Goal: Find specific page/section: Find specific page/section

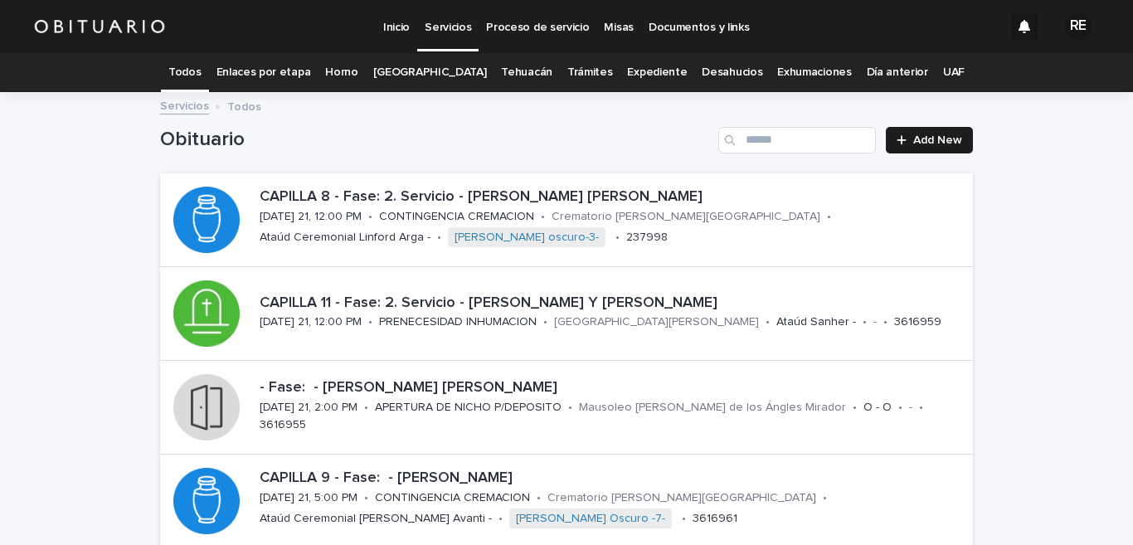
click at [645, 75] on link "Expediente" at bounding box center [657, 72] width 60 height 39
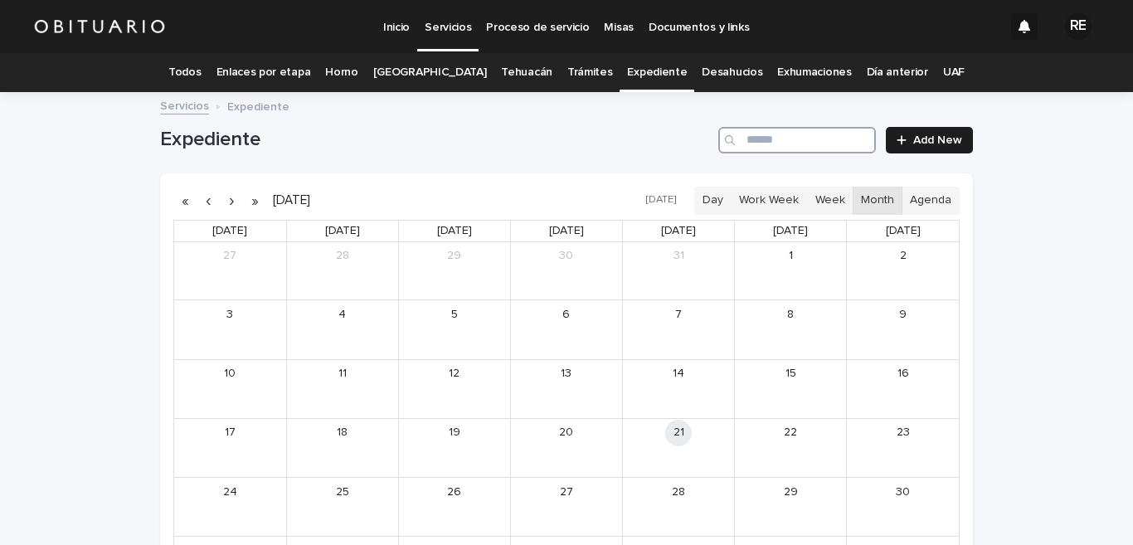
click at [767, 139] on input "Search" at bounding box center [797, 140] width 158 height 27
click at [212, 457] on div "[PERSON_NAME]" at bounding box center [248, 456] width 72 height 12
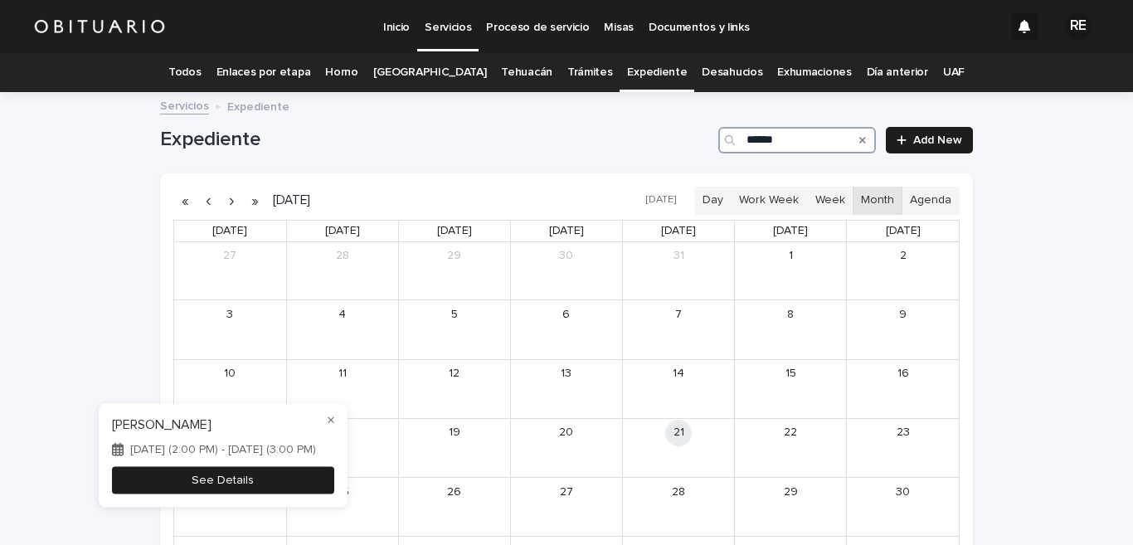
type input "******"
click at [211, 478] on button "See Details" at bounding box center [223, 479] width 222 height 27
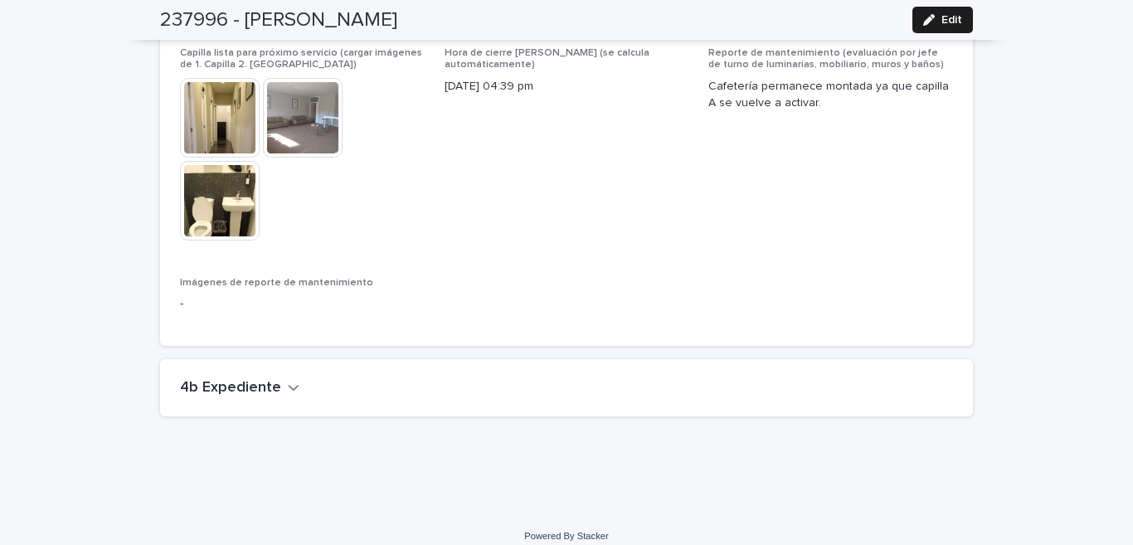
scroll to position [4044, 0]
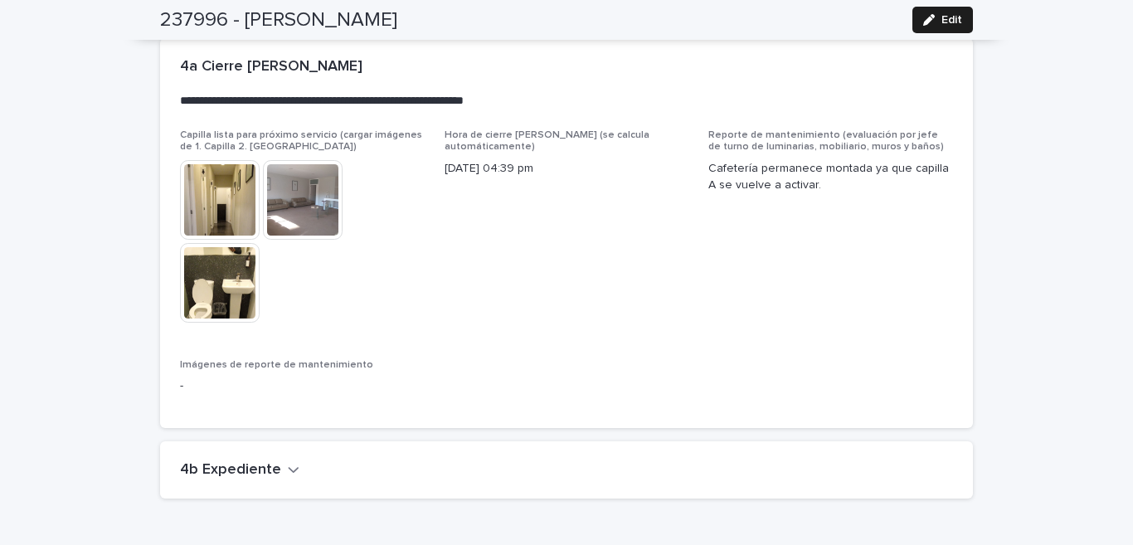
click at [288, 462] on icon "button" at bounding box center [294, 469] width 12 height 15
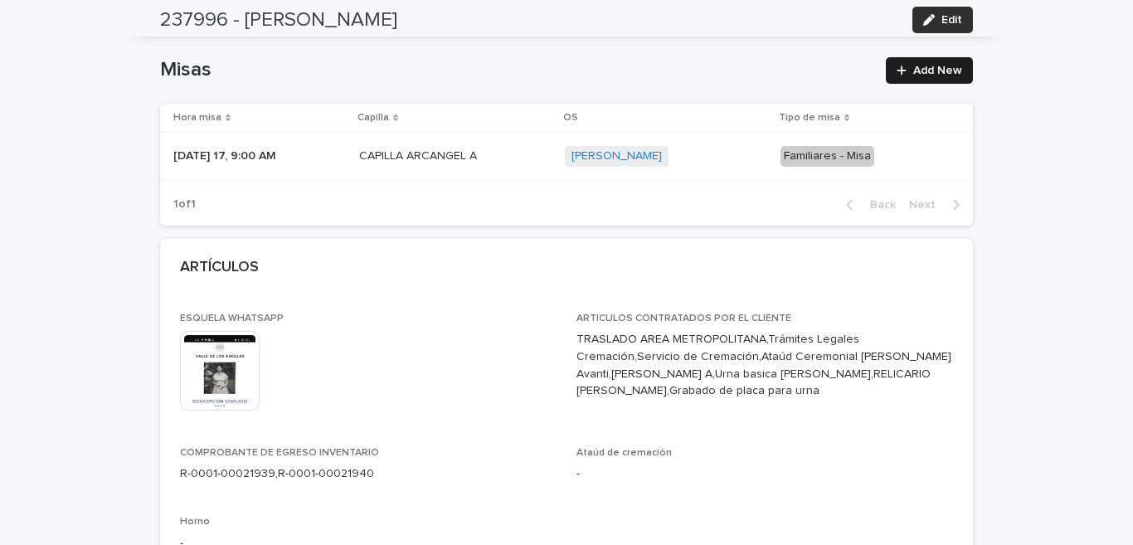
scroll to position [0, 0]
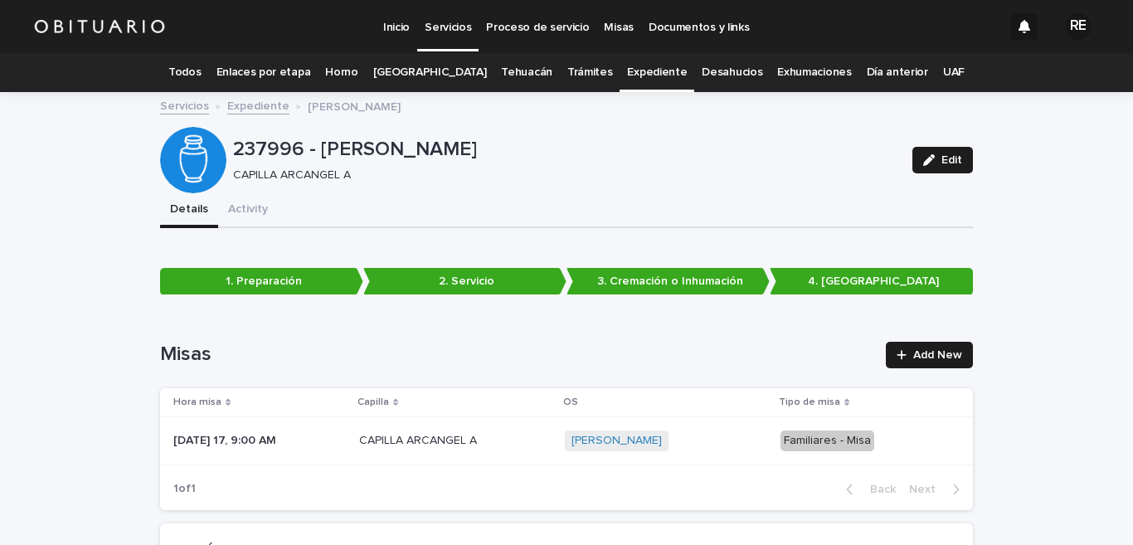
click at [640, 72] on link "Expediente" at bounding box center [657, 72] width 60 height 39
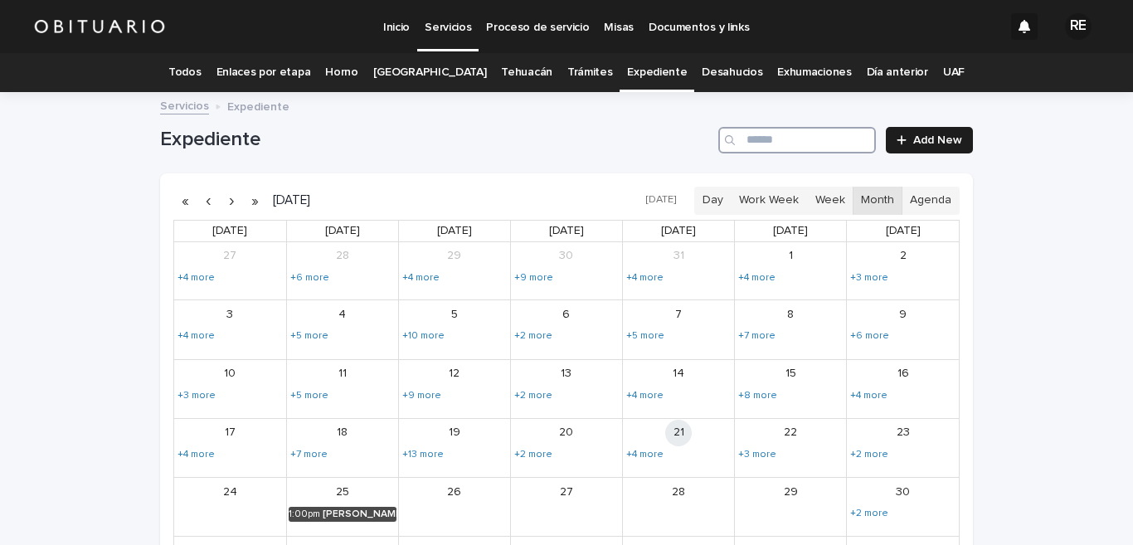
click at [786, 136] on input "Search" at bounding box center [797, 140] width 158 height 27
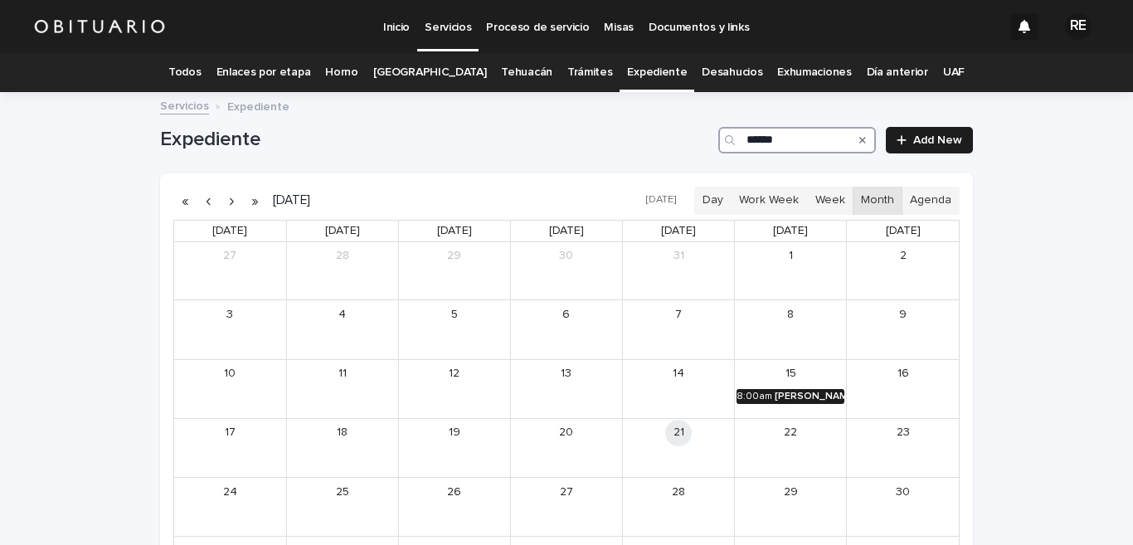
click at [826, 399] on div "[PERSON_NAME] Y [PERSON_NAME] DEL [PERSON_NAME]" at bounding box center [810, 397] width 70 height 12
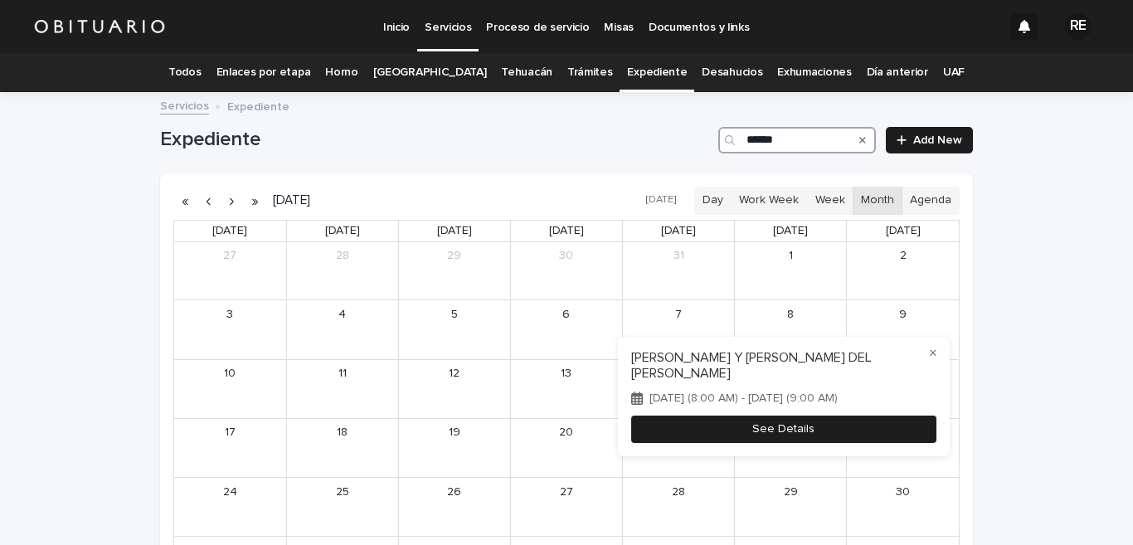
type input "******"
click at [829, 416] on button "See Details" at bounding box center [783, 429] width 305 height 27
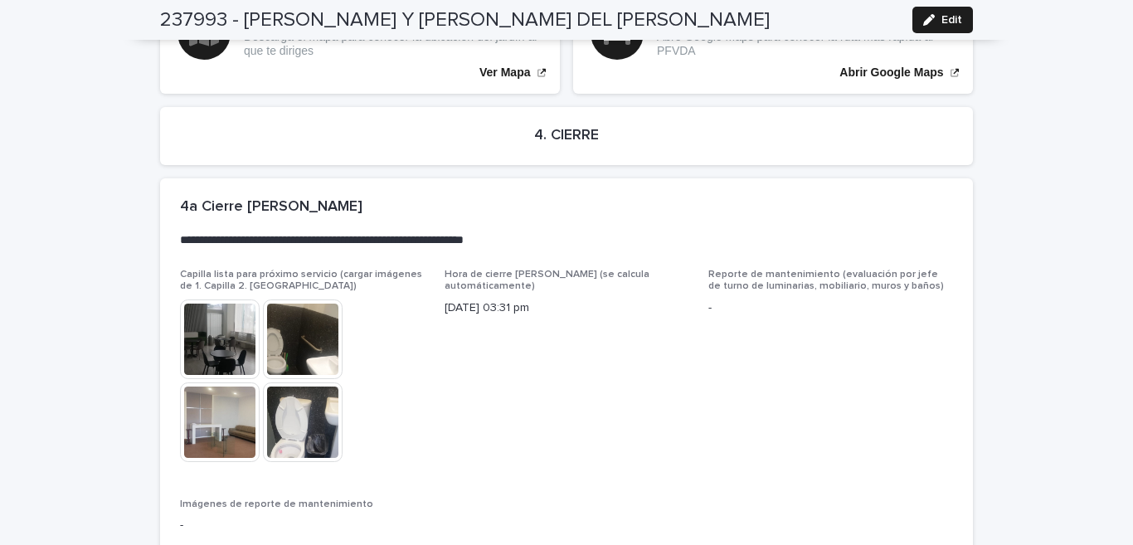
scroll to position [4080, 0]
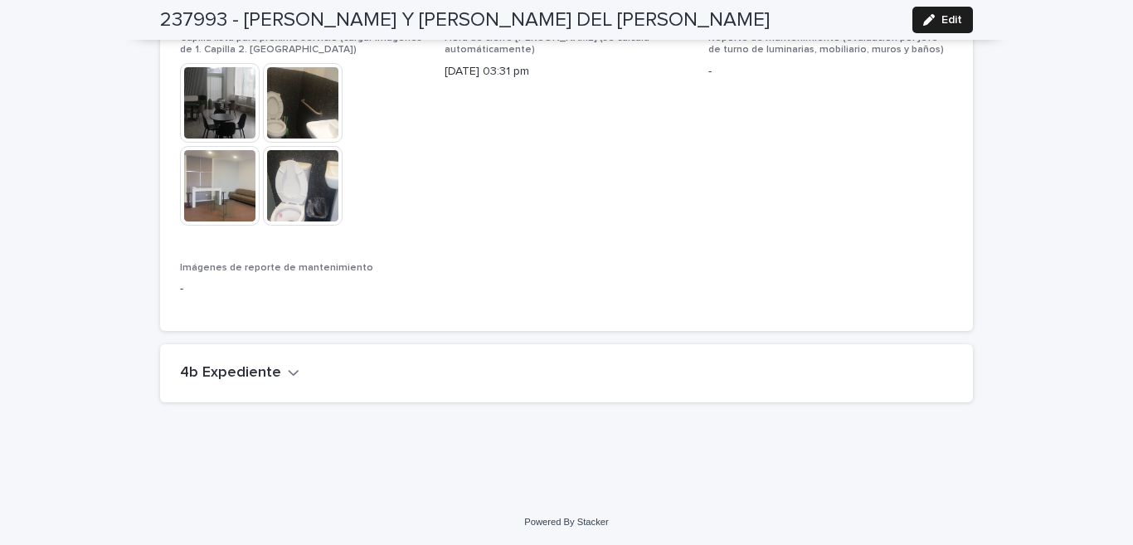
click at [288, 368] on icon "button" at bounding box center [294, 372] width 12 height 15
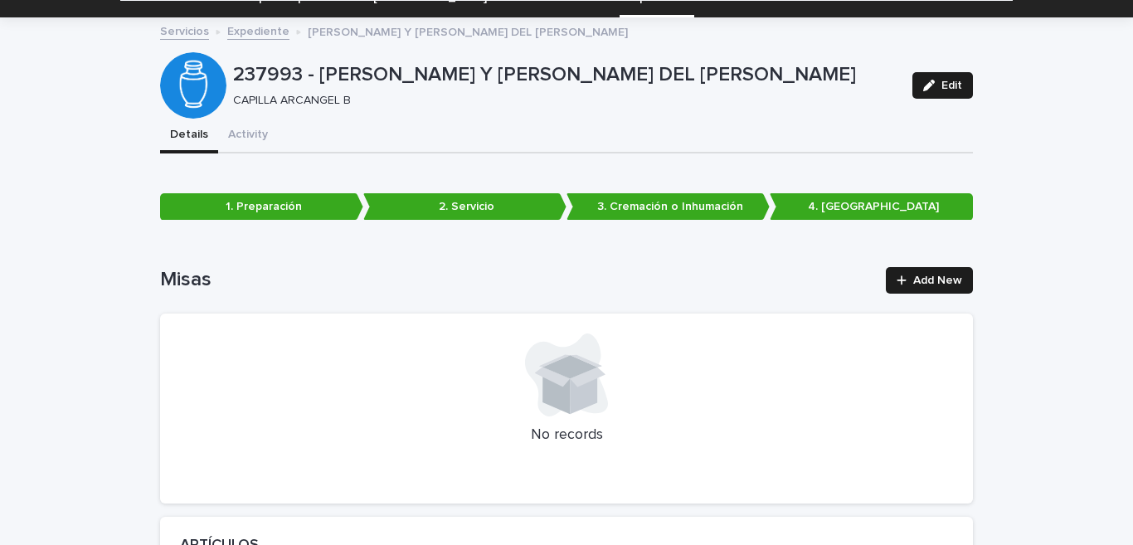
scroll to position [0, 0]
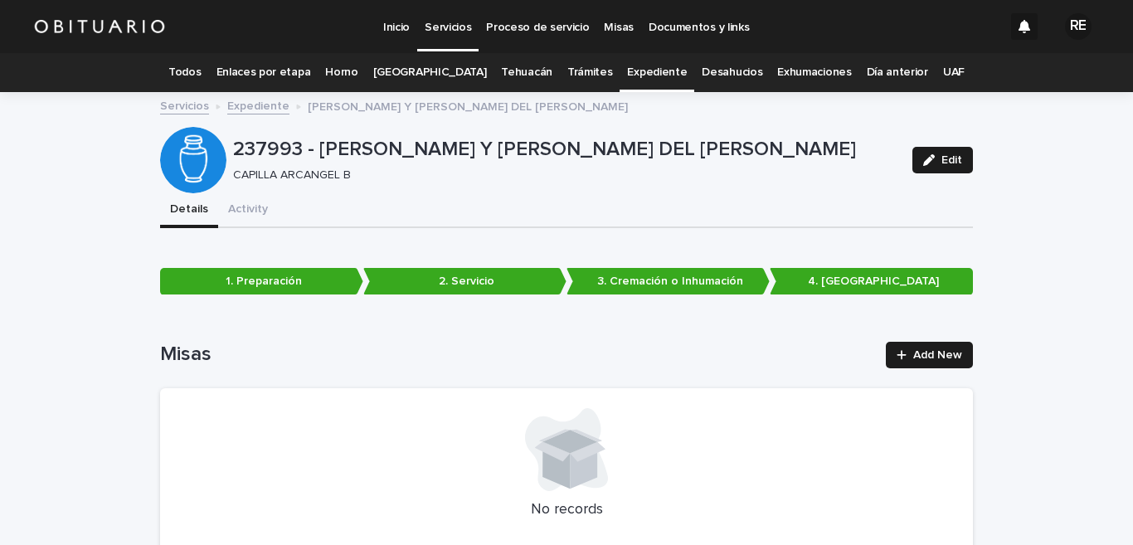
click at [201, 77] on link "Todos" at bounding box center [184, 72] width 32 height 39
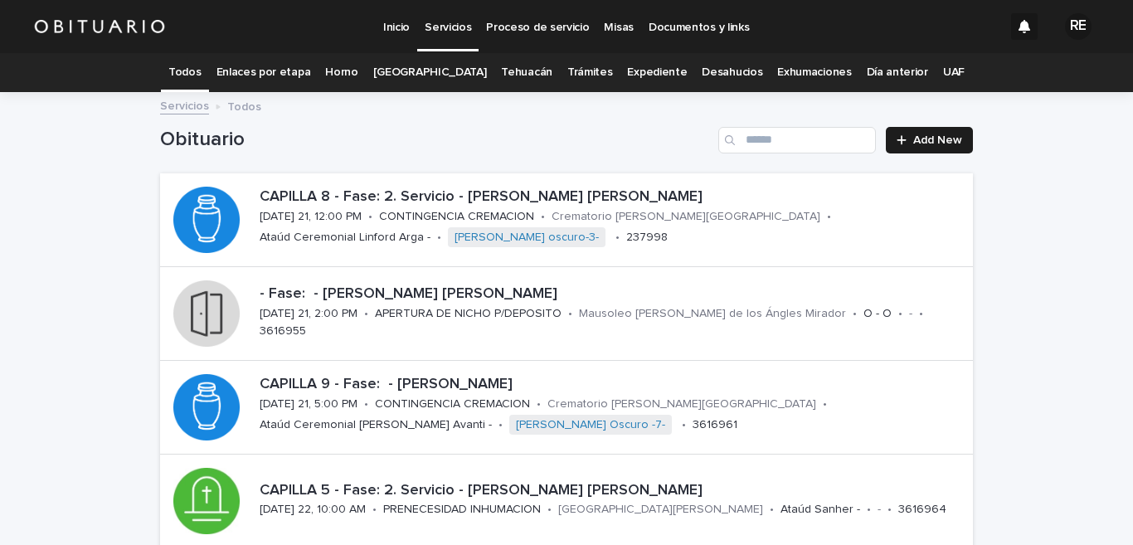
click at [638, 61] on link "Expediente" at bounding box center [657, 72] width 60 height 39
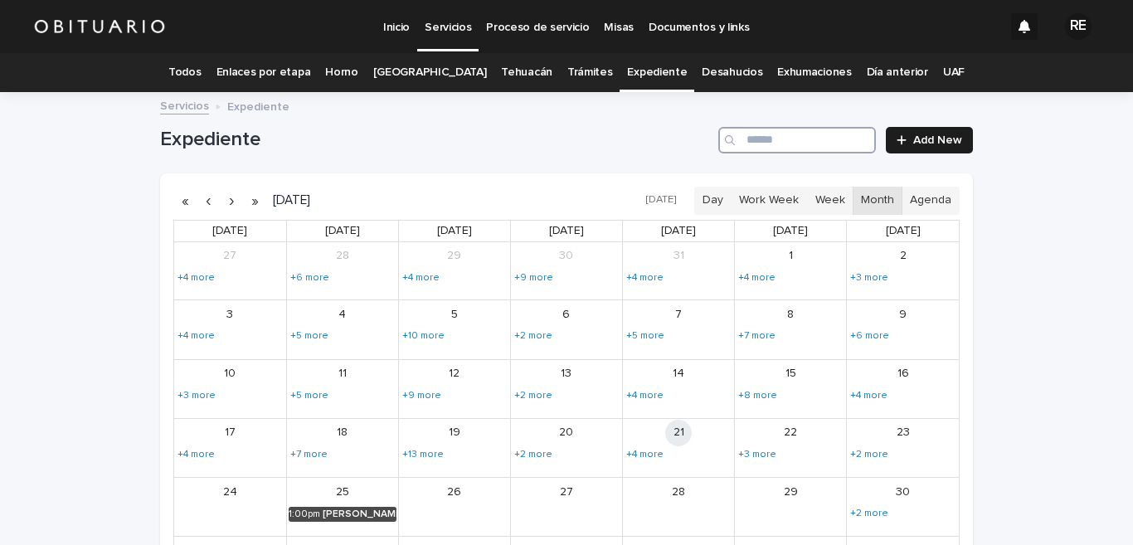
click at [755, 135] on input "Search" at bounding box center [797, 140] width 158 height 27
click at [639, 80] on link "Expediente" at bounding box center [657, 72] width 60 height 39
click at [355, 513] on div "[PERSON_NAME] MA [PERSON_NAME]" at bounding box center [360, 514] width 74 height 12
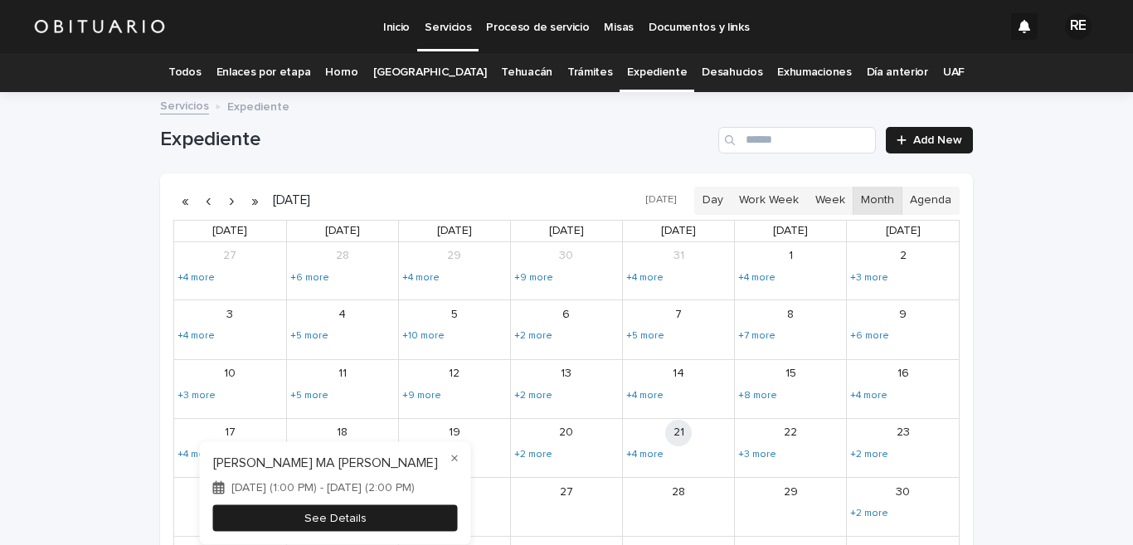
click at [394, 519] on button "See Details" at bounding box center [335, 517] width 245 height 27
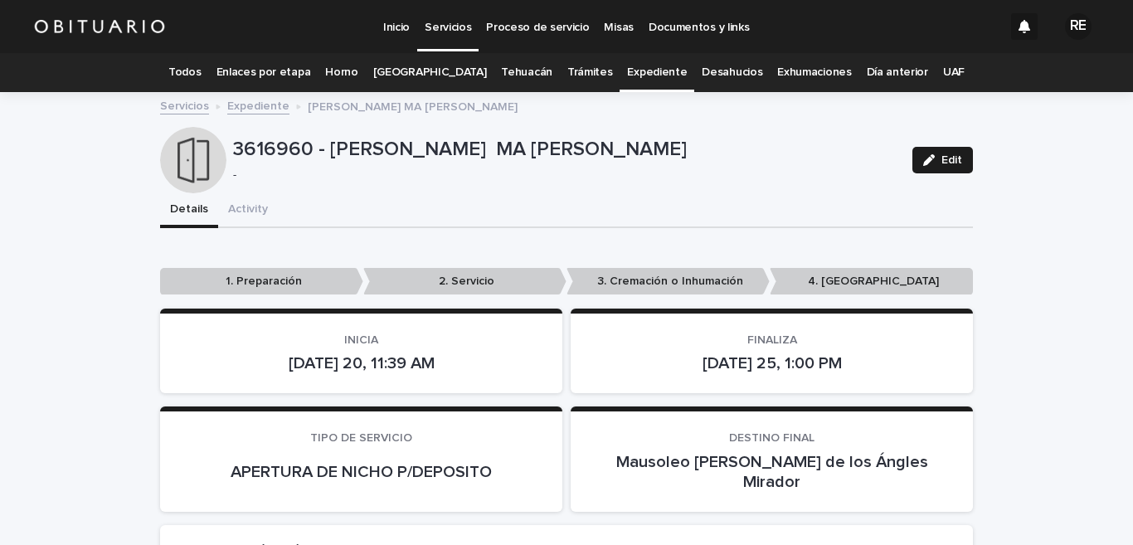
click at [652, 76] on link "Expediente" at bounding box center [657, 72] width 60 height 39
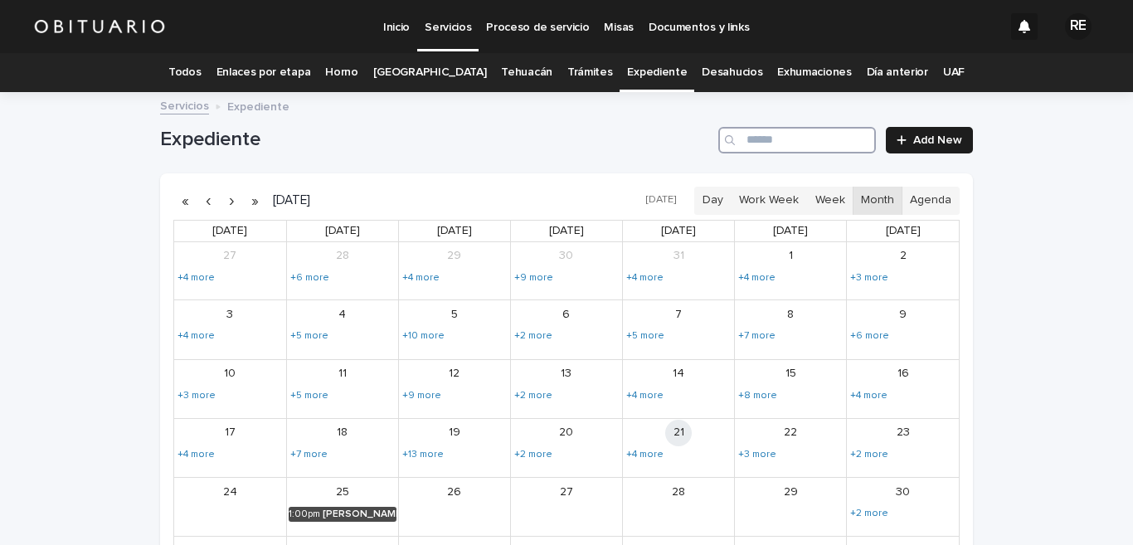
click at [753, 139] on input "Search" at bounding box center [797, 140] width 158 height 27
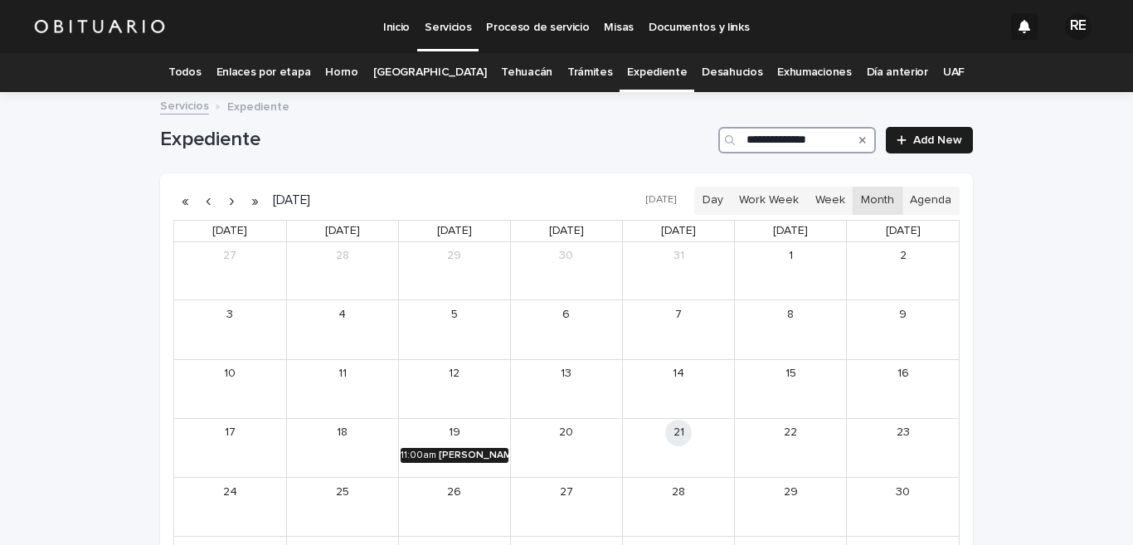
click at [423, 456] on div "11:00am" at bounding box center [419, 456] width 36 height 12
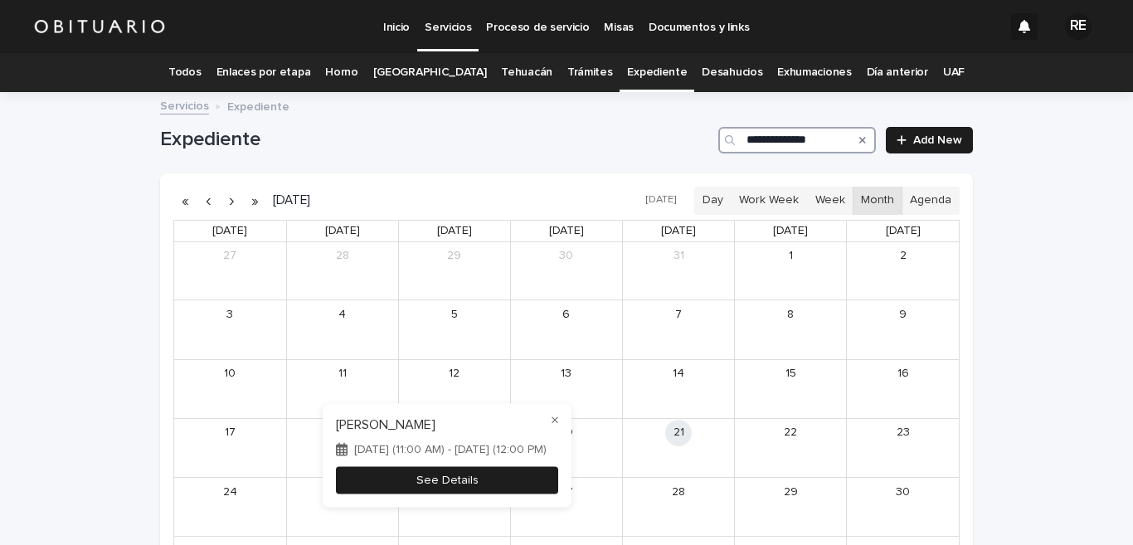
type input "**********"
click at [440, 483] on button "See Details" at bounding box center [447, 479] width 222 height 27
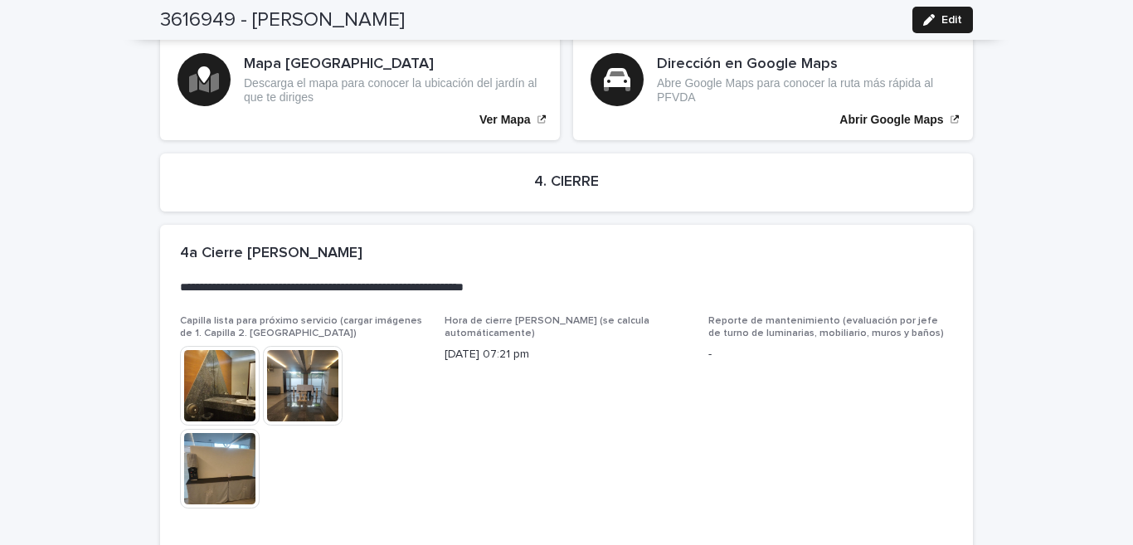
scroll to position [4045, 0]
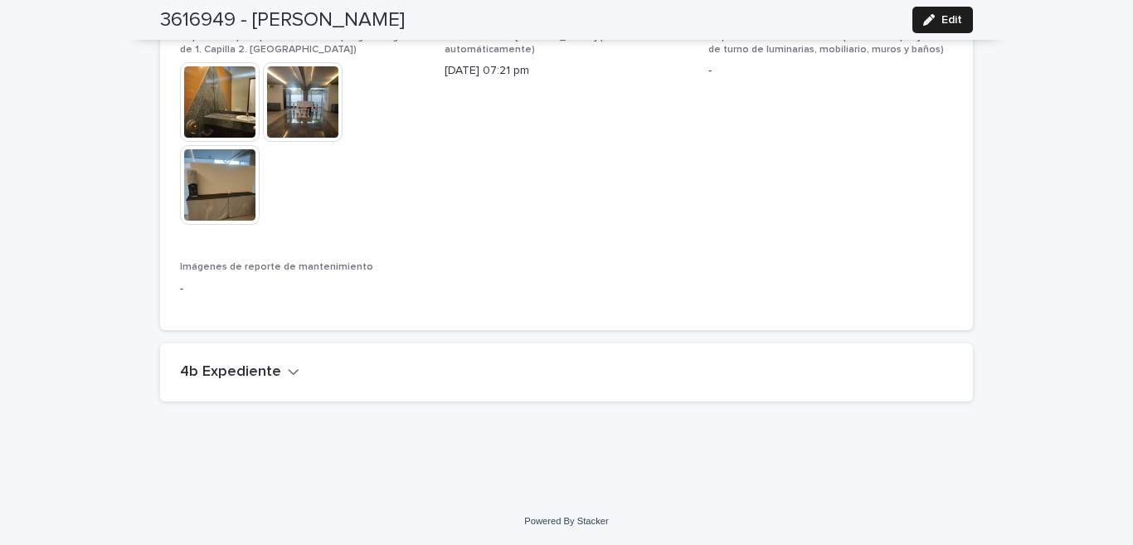
click at [288, 368] on div "4b Expediente" at bounding box center [563, 372] width 766 height 18
click at [288, 370] on icon "button" at bounding box center [294, 371] width 12 height 15
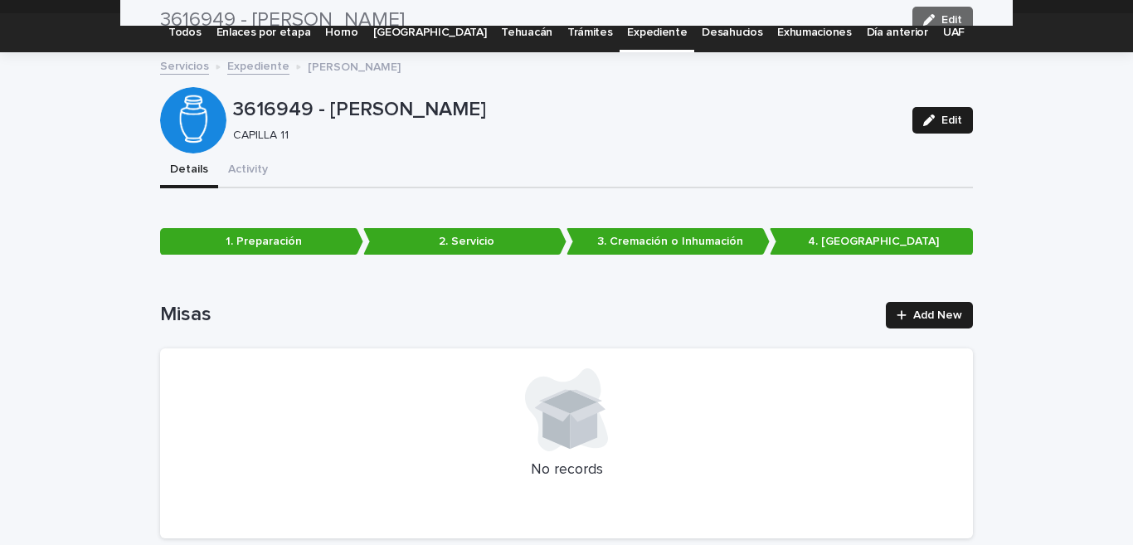
scroll to position [0, 0]
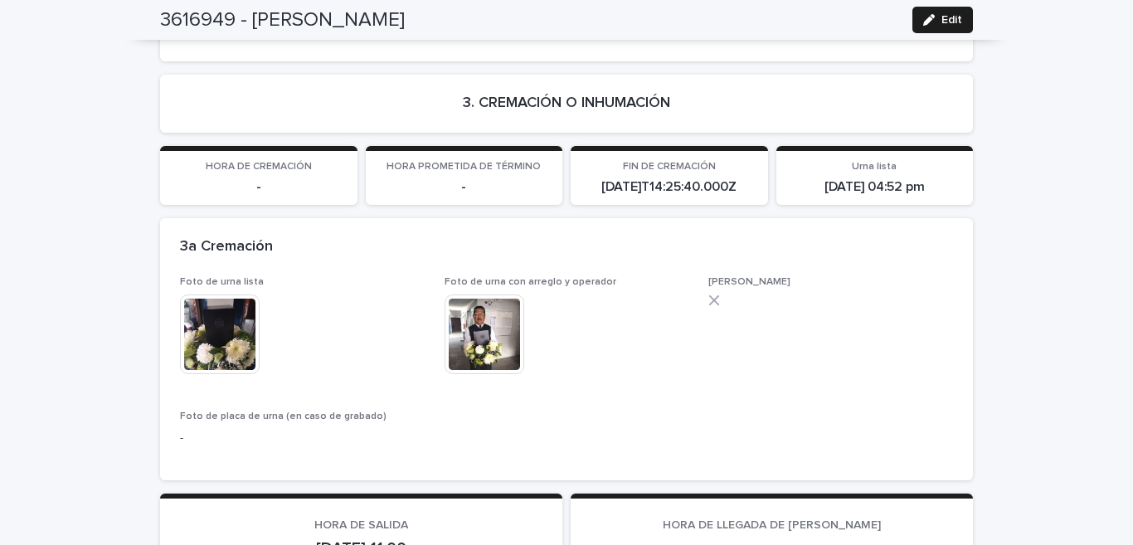
scroll to position [4045, 0]
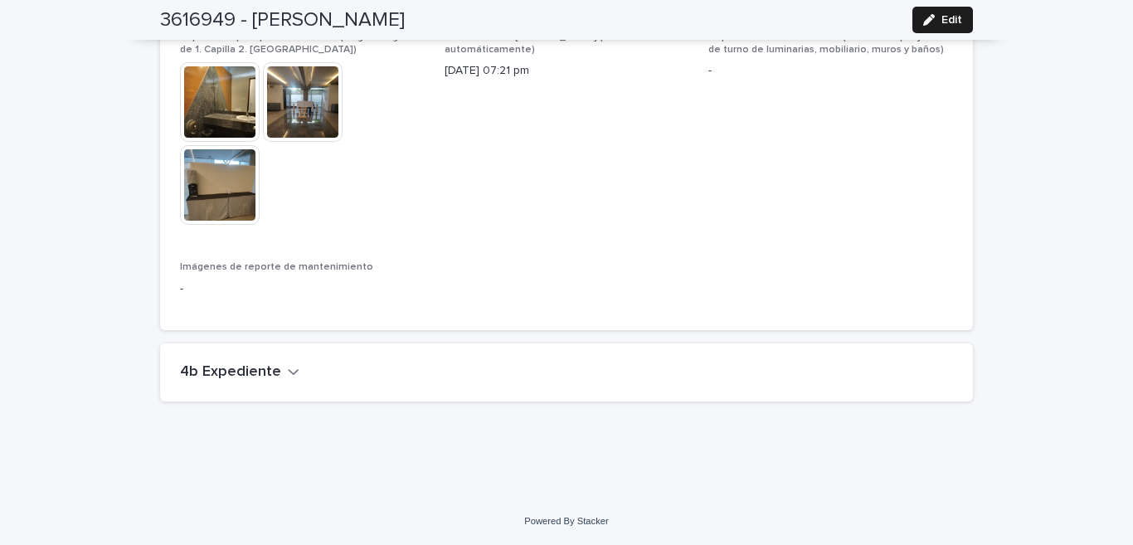
click at [288, 370] on icon "button" at bounding box center [294, 371] width 12 height 15
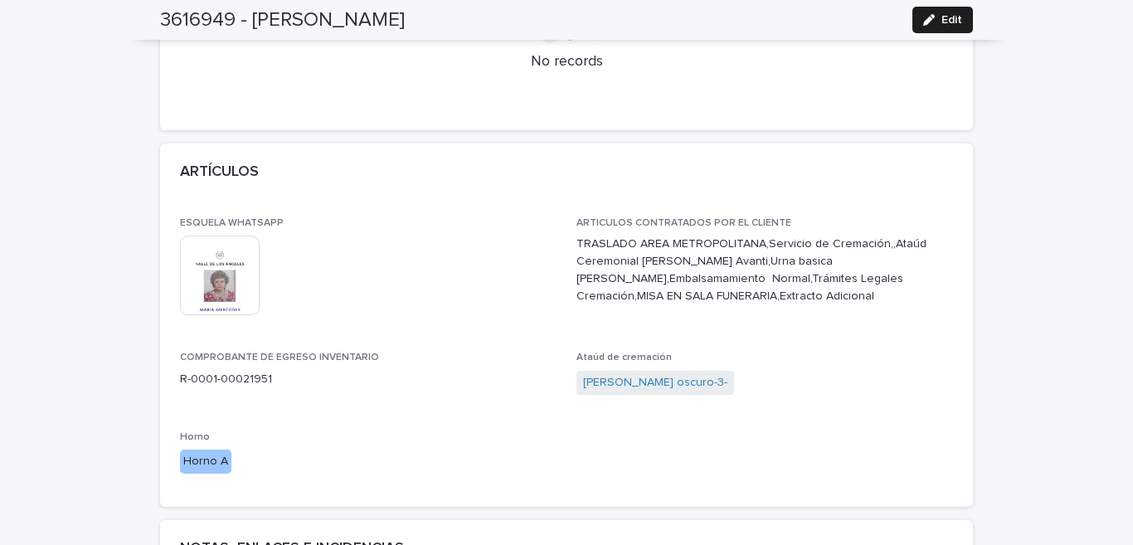
scroll to position [0, 0]
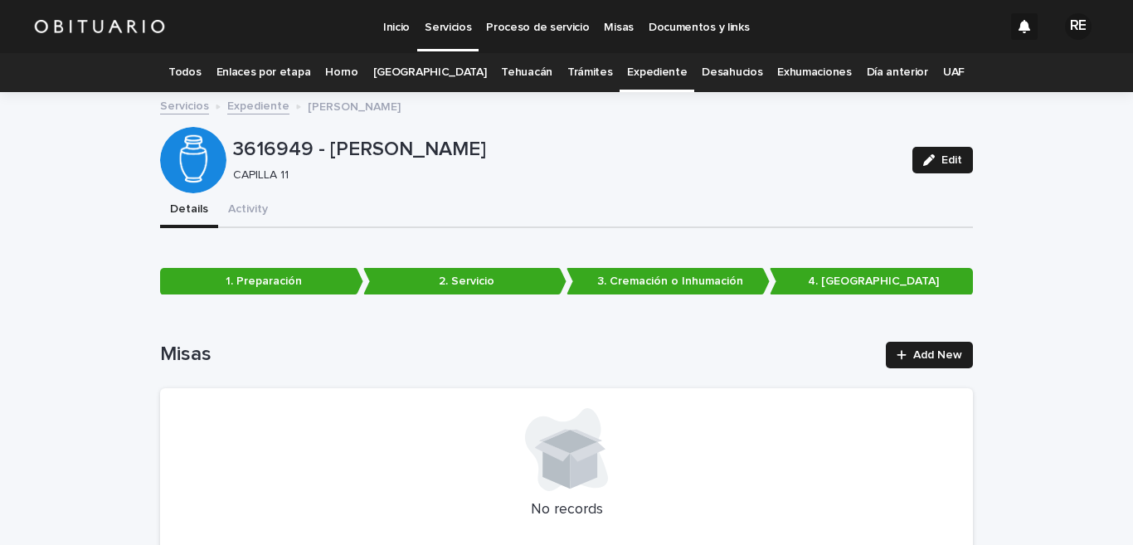
click at [201, 71] on link "Todos" at bounding box center [184, 72] width 32 height 39
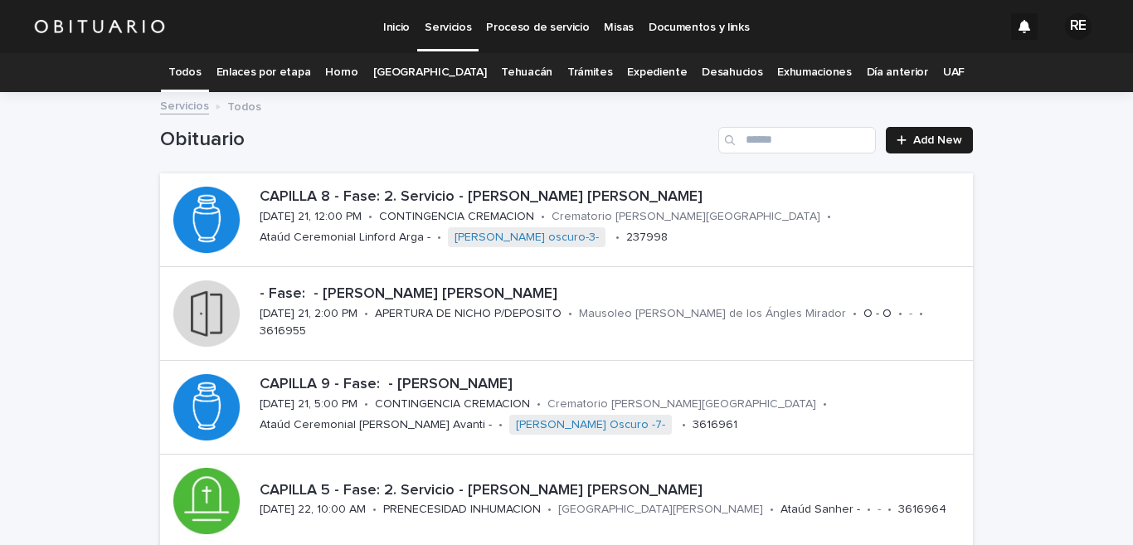
click at [641, 63] on link "Expediente" at bounding box center [657, 72] width 60 height 39
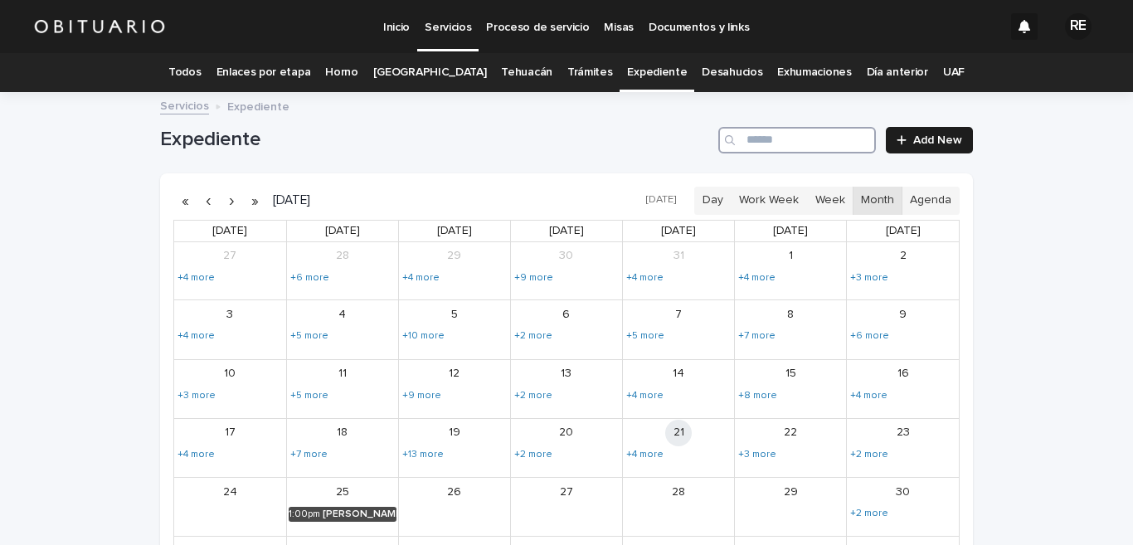
click at [770, 138] on input "Search" at bounding box center [797, 140] width 158 height 27
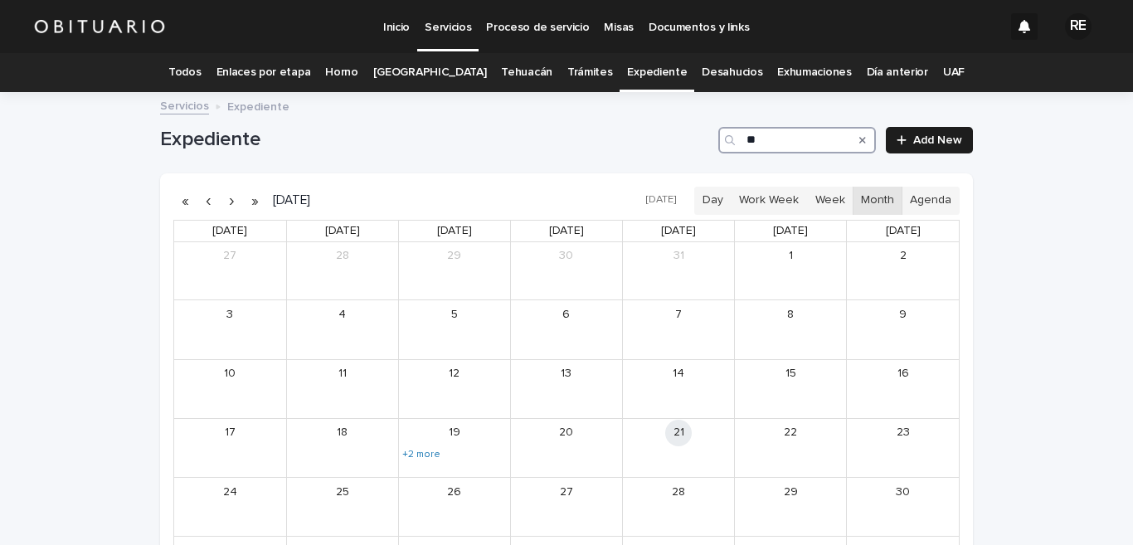
type input "*"
click at [462, 458] on div "[PERSON_NAME]" at bounding box center [474, 456] width 70 height 12
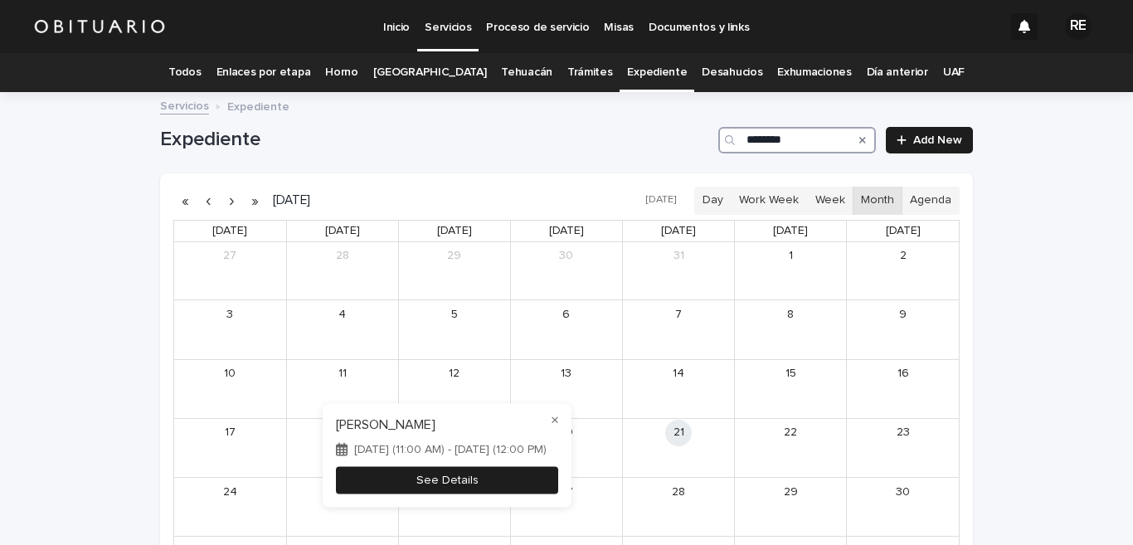
type input "********"
click at [458, 480] on button "See Details" at bounding box center [447, 479] width 222 height 27
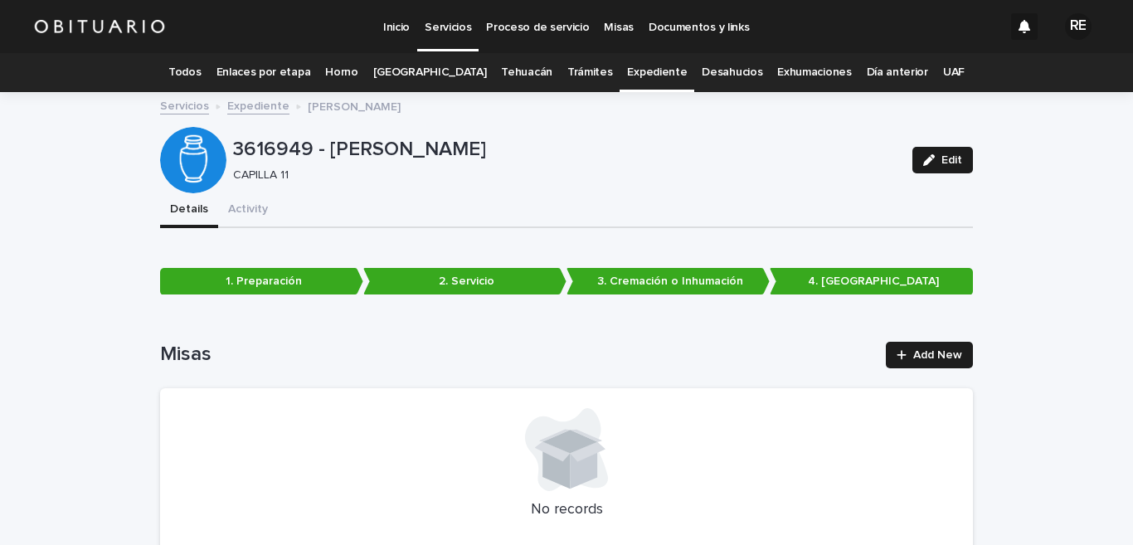
scroll to position [53, 0]
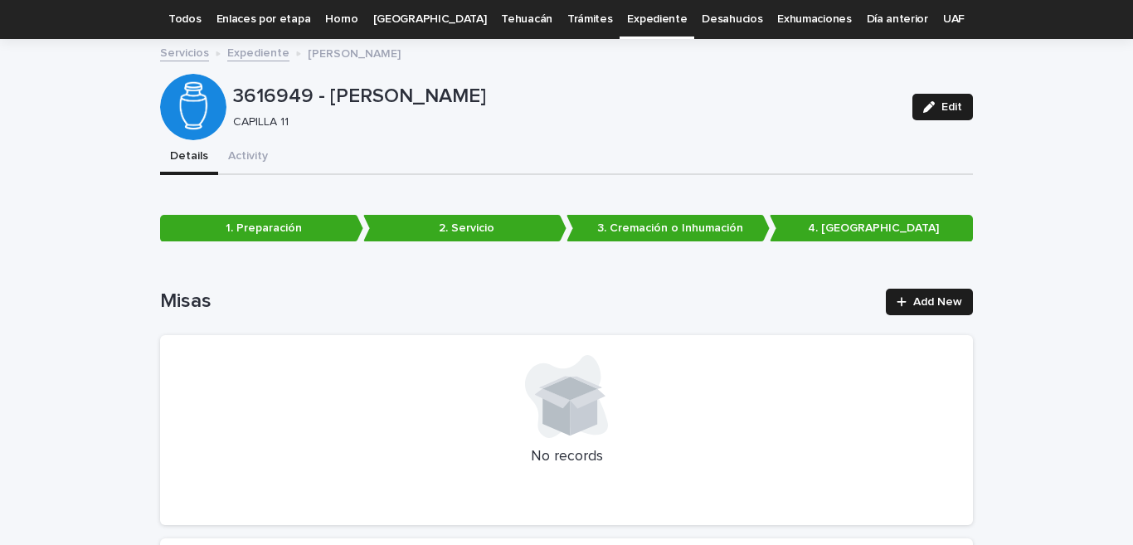
click at [201, 20] on link "Todos" at bounding box center [184, 19] width 32 height 39
